Goal: Information Seeking & Learning: Learn about a topic

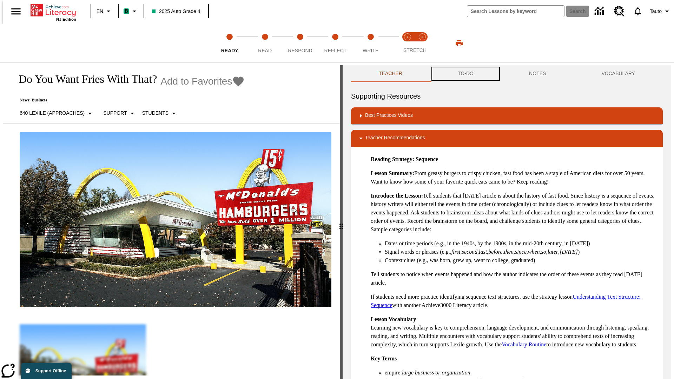
click at [465, 74] on button "TO-DO" at bounding box center [465, 73] width 71 height 17
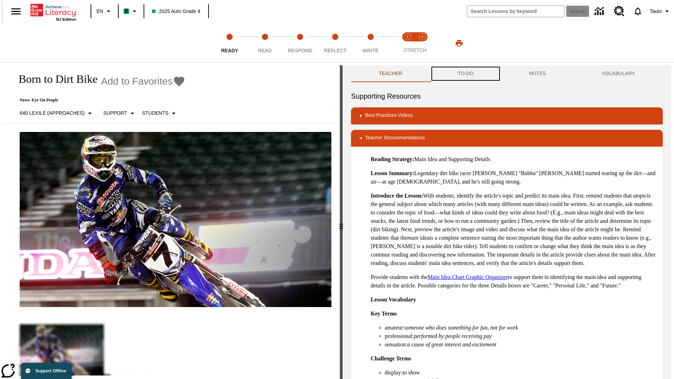
click at [465, 74] on button "TO-DO" at bounding box center [465, 73] width 71 height 17
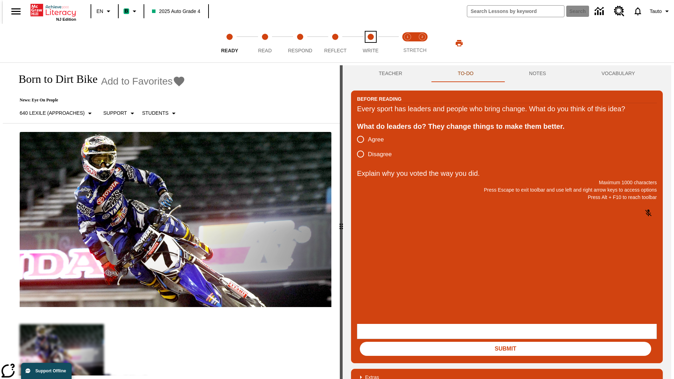
click at [370, 43] on span "Write" at bounding box center [370, 47] width 16 height 13
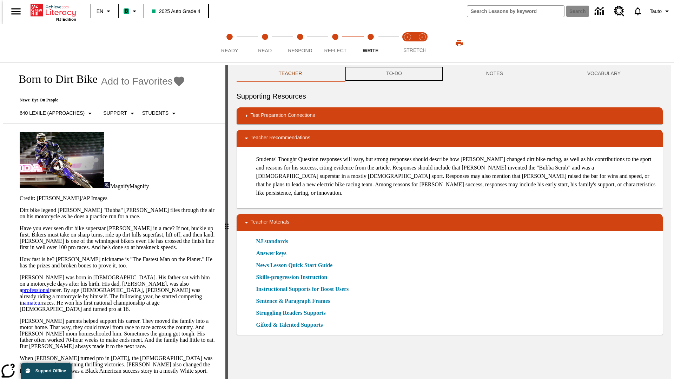
scroll to position [0, 0]
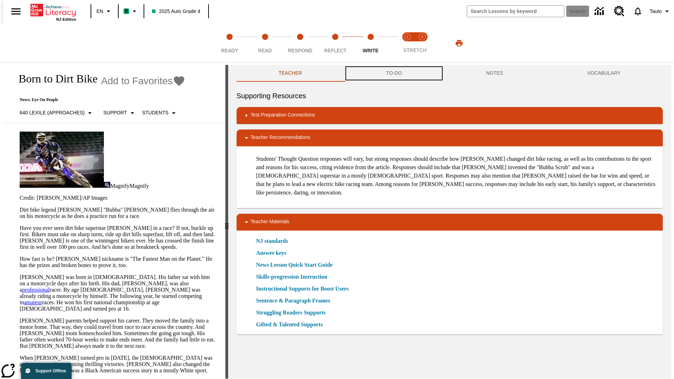
click at [393, 74] on button "TO-DO" at bounding box center [394, 73] width 100 height 17
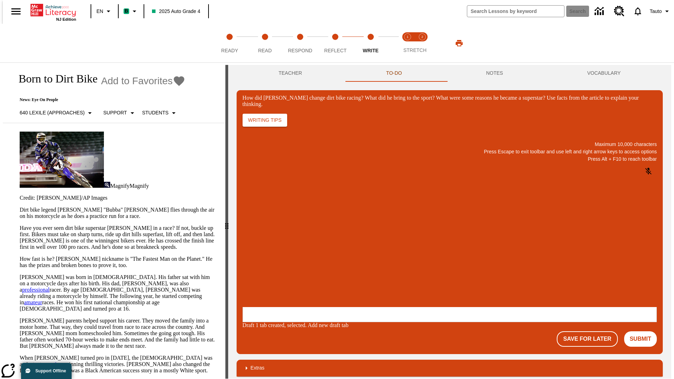
scroll to position [0, 0]
click at [591, 331] on button "Save For Later" at bounding box center [586, 338] width 61 height 15
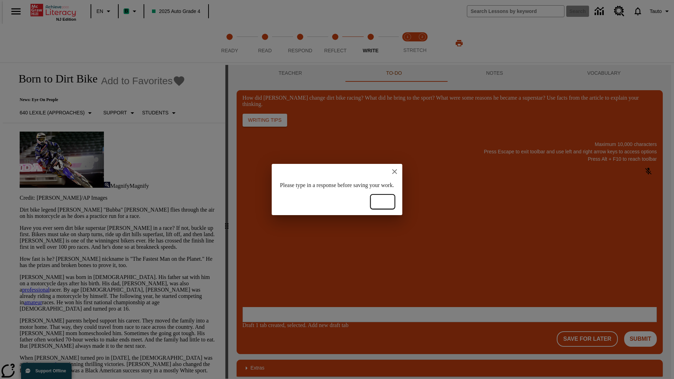
click at [394, 202] on button "Ok" at bounding box center [382, 201] width 22 height 13
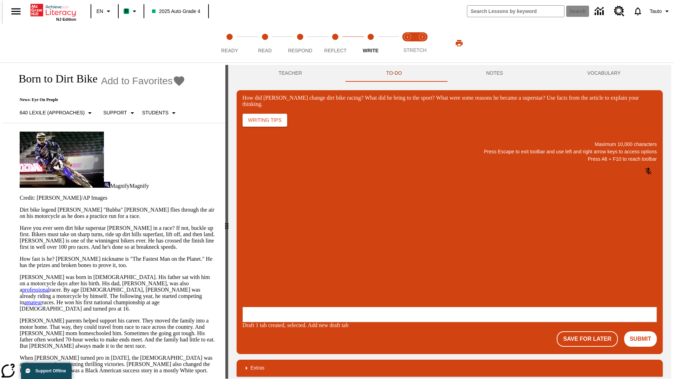
click at [345, 262] on p "How did Stewart change dirt bike racing? What did he bring to the sport? What w…" at bounding box center [295, 261] width 100 height 6
click at [591, 331] on button "Save For Later" at bounding box center [586, 338] width 61 height 15
